Goal: Find specific page/section: Find specific page/section

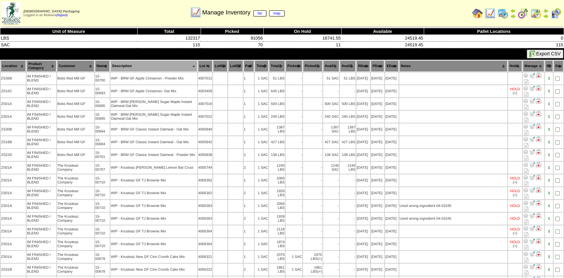
click at [502, 13] on img at bounding box center [502, 13] width 11 height 11
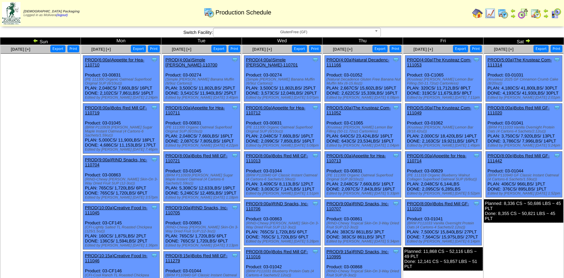
click at [489, 13] on img at bounding box center [490, 13] width 11 height 11
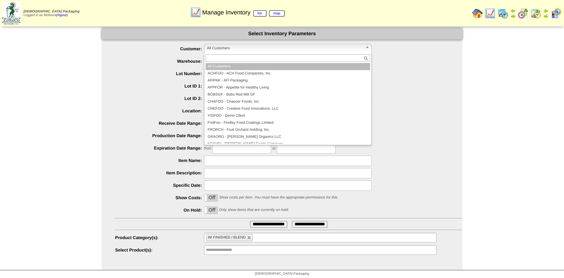
click at [369, 47] on b at bounding box center [368, 48] width 6 height 9
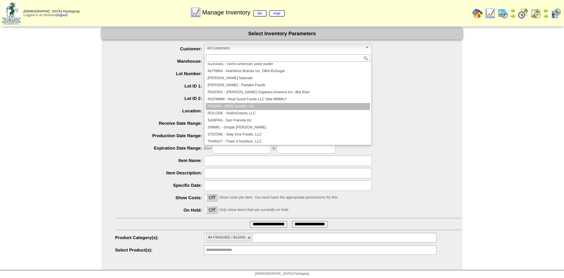
scroll to position [123, 0]
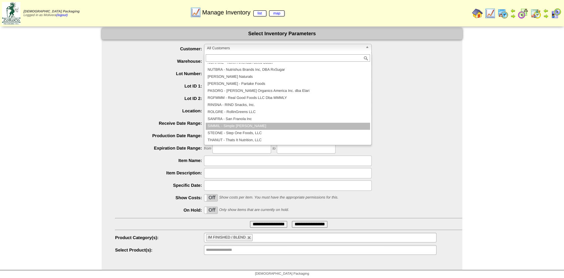
click at [243, 127] on li "SIMMIL - Simple Mills" at bounding box center [288, 126] width 164 height 7
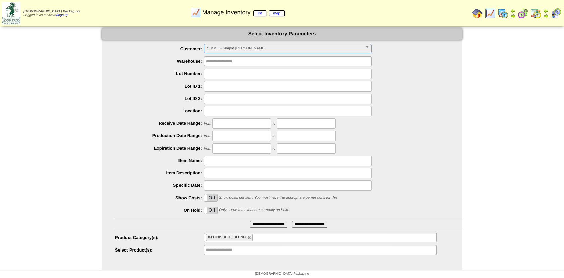
click at [258, 222] on input "**********" at bounding box center [268, 224] width 37 height 7
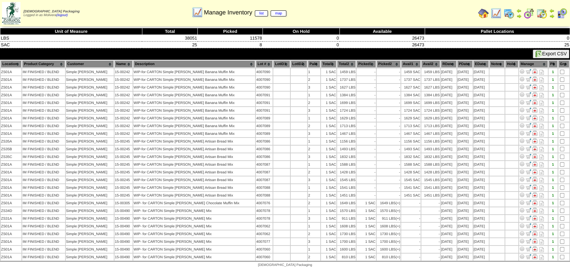
click at [527, 14] on img at bounding box center [528, 13] width 11 height 11
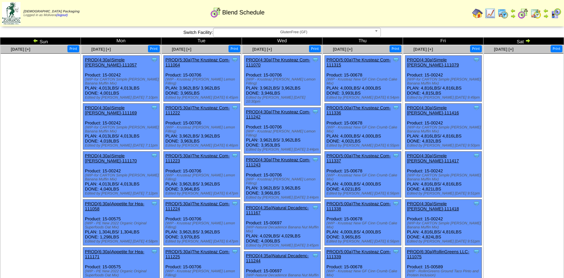
click at [529, 39] on img at bounding box center [527, 40] width 5 height 5
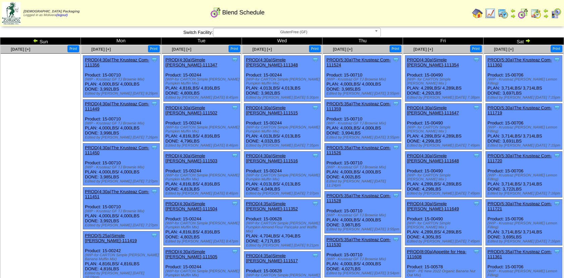
click at [527, 41] on img at bounding box center [527, 40] width 5 height 5
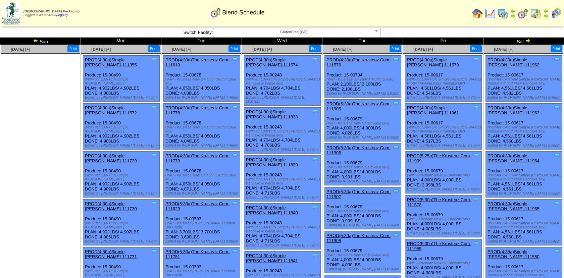
click at [528, 42] on img at bounding box center [527, 40] width 5 height 5
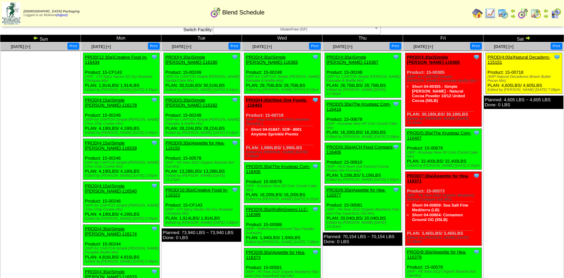
scroll to position [3, 0]
click at [33, 37] on img at bounding box center [35, 37] width 5 height 5
